Goal: Information Seeking & Learning: Check status

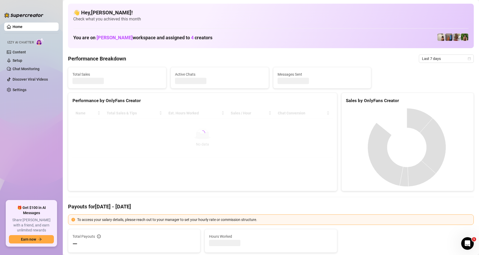
click at [153, 133] on div at bounding box center [202, 133] width 260 height 50
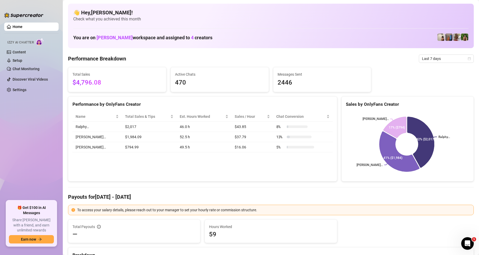
click at [437, 61] on span "Last 7 days" at bounding box center [446, 59] width 49 height 8
click at [432, 100] on div "Custom date" at bounding box center [441, 103] width 47 height 6
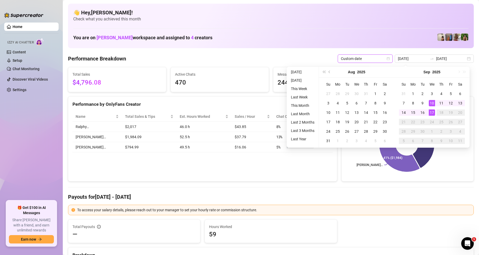
type input "[DATE]"
click at [433, 113] on div "17" at bounding box center [431, 112] width 6 height 6
type input "[DATE]"
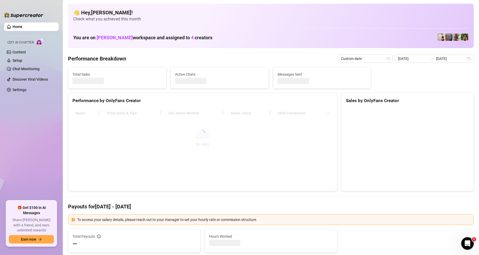
click at [31, 134] on ul "Home Izzy AI Chatter Content Setup Chat Monitoring Discover Viral Videos Settin…" at bounding box center [31, 109] width 54 height 178
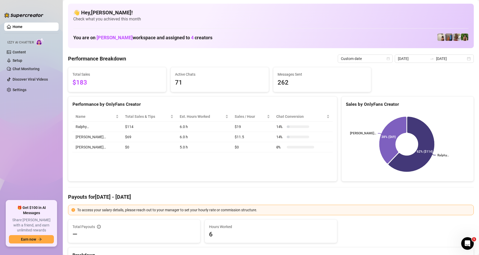
click at [216, 164] on div "Performance by OnlyFans Creator Name Total Sales & Tips Est. Hours Worked Sales…" at bounding box center [202, 138] width 269 height 85
